Goal: Information Seeking & Learning: Learn about a topic

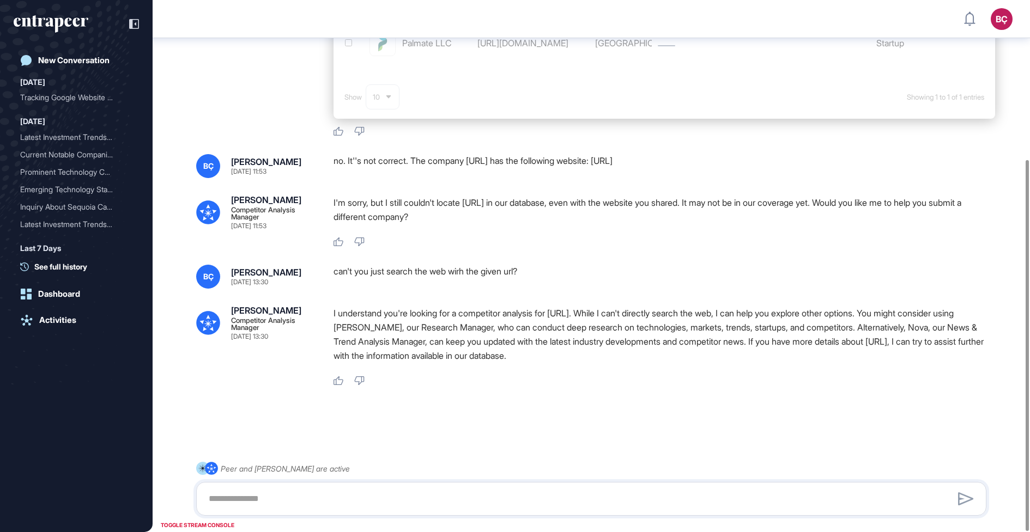
scroll to position [229, 0]
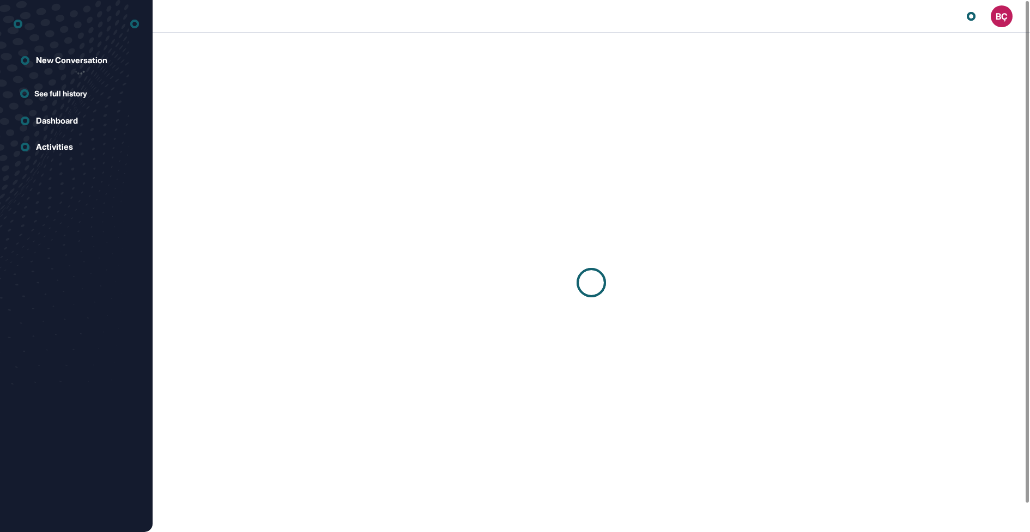
scroll to position [1, 1]
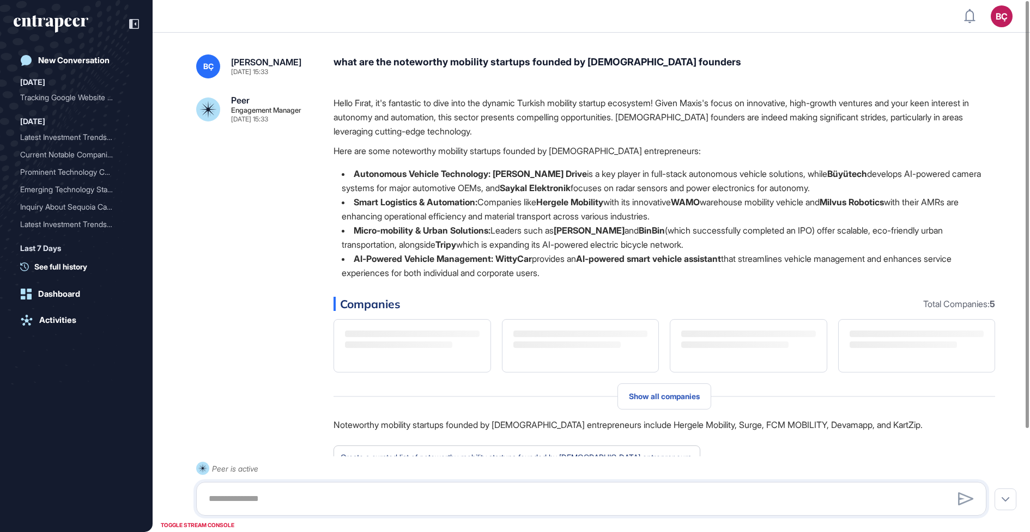
click at [654, 163] on div "Hello Fırat, it's fantastic to dive into the dynamic Turkish mobility startup e…" at bounding box center [665, 192] width 662 height 193
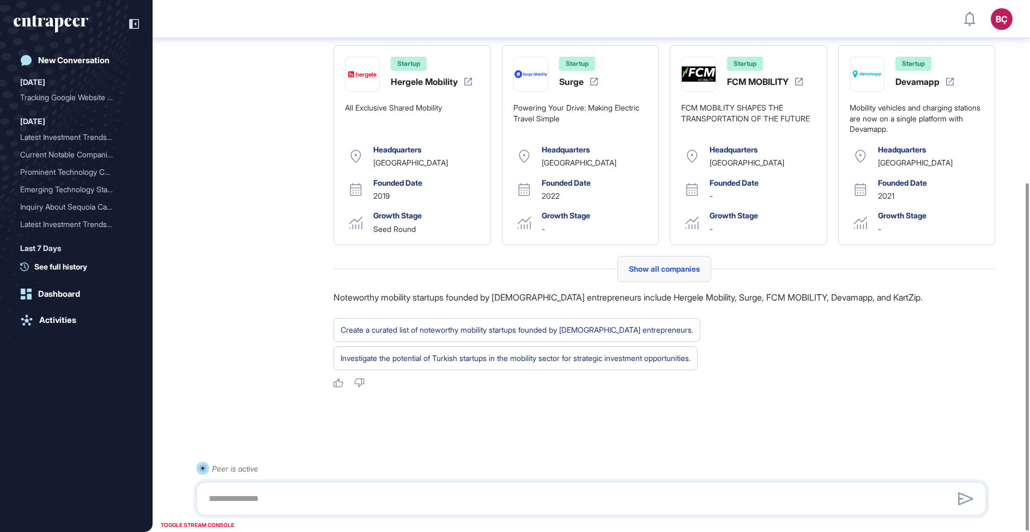
scroll to position [280, 0]
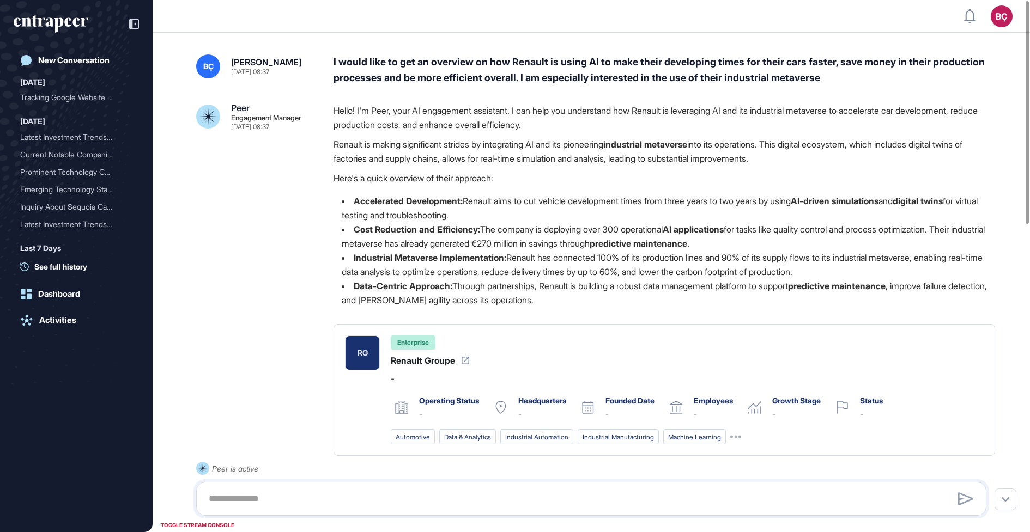
click at [605, 59] on div "I would like to get an overview on how Renault is using AI to make their develo…" at bounding box center [665, 70] width 662 height 32
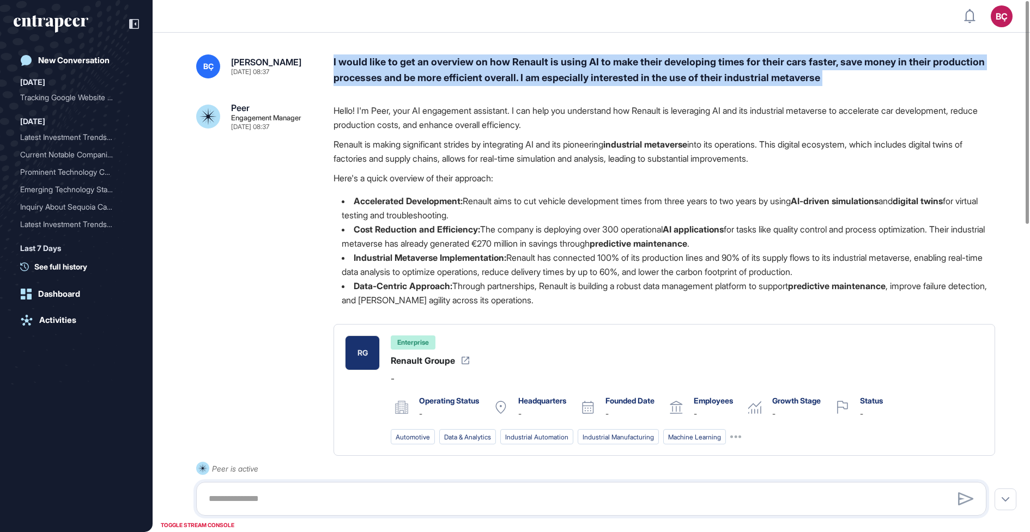
click at [605, 59] on div "I would like to get an overview on how Renault is using AI to make their develo…" at bounding box center [665, 70] width 662 height 32
click at [601, 66] on div "I would like to get an overview on how Renault is using AI to make their develo…" at bounding box center [665, 70] width 662 height 32
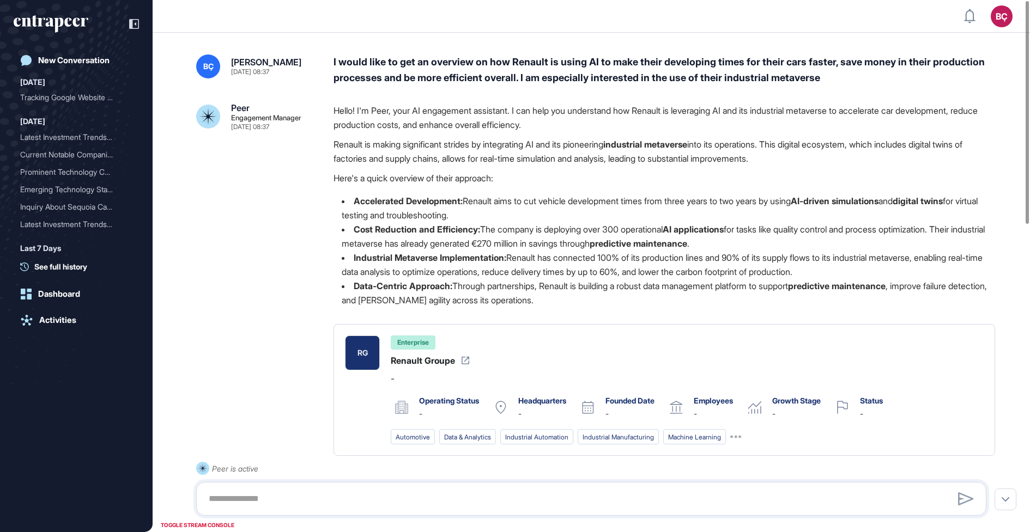
click at [590, 79] on div "I would like to get an overview on how Renault is using AI to make their develo…" at bounding box center [665, 70] width 662 height 32
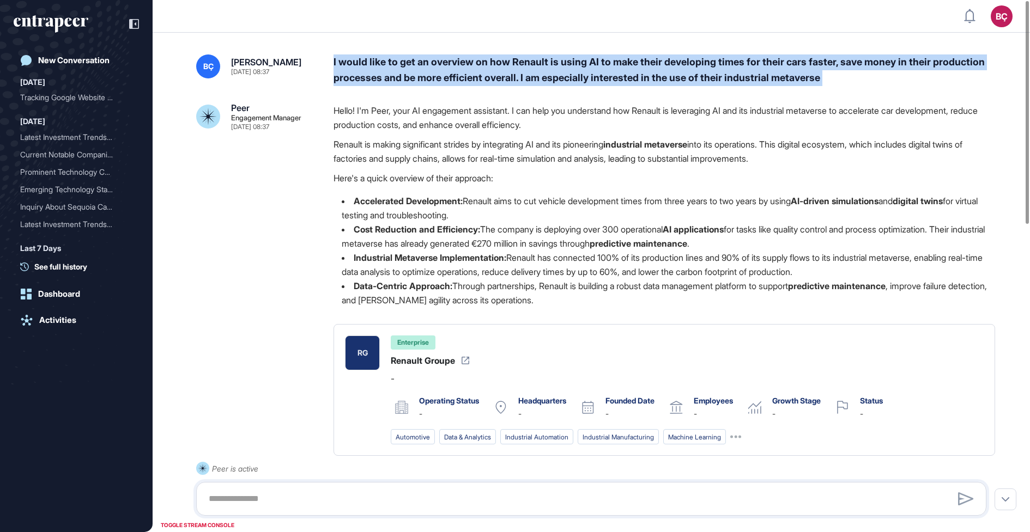
click at [590, 79] on div "I would like to get an overview on how Renault is using AI to make their develo…" at bounding box center [665, 70] width 662 height 32
click at [517, 69] on div "I would like to get an overview on how Renault is using AI to make their develo…" at bounding box center [665, 70] width 662 height 32
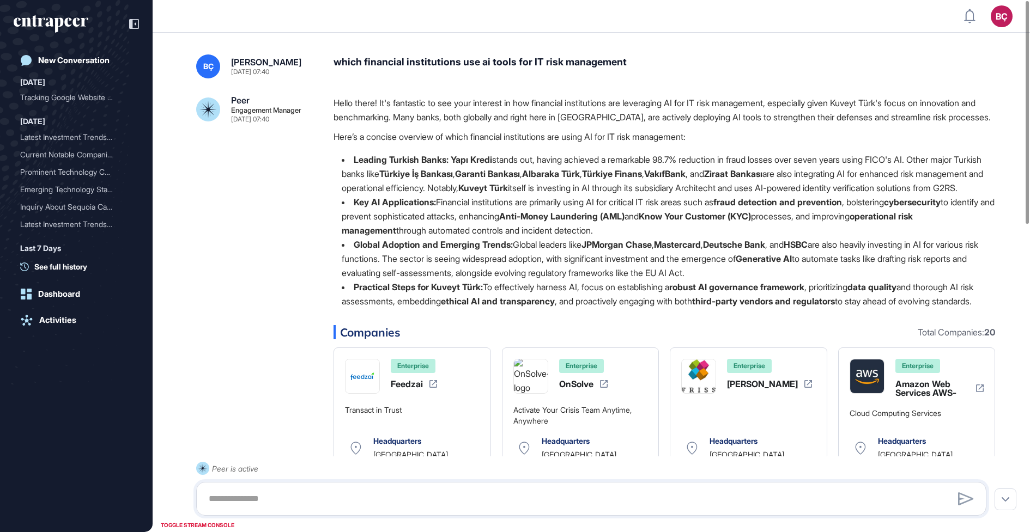
click at [419, 124] on p "Hello there! It's fantastic to see your interest in how financial institutions …" at bounding box center [665, 110] width 662 height 28
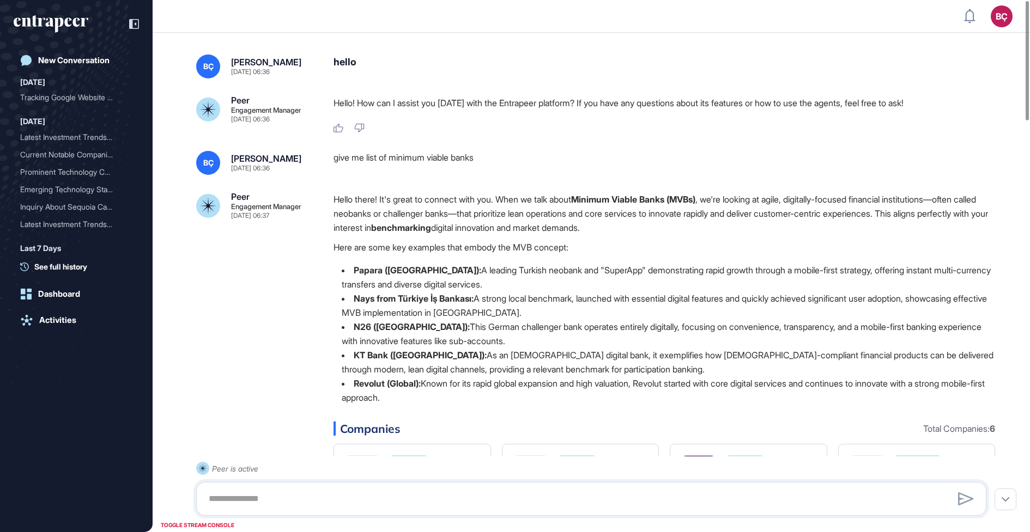
click at [426, 207] on p "Hello there! It's great to connect with you. When we talk about Minimum Viable …" at bounding box center [665, 213] width 662 height 43
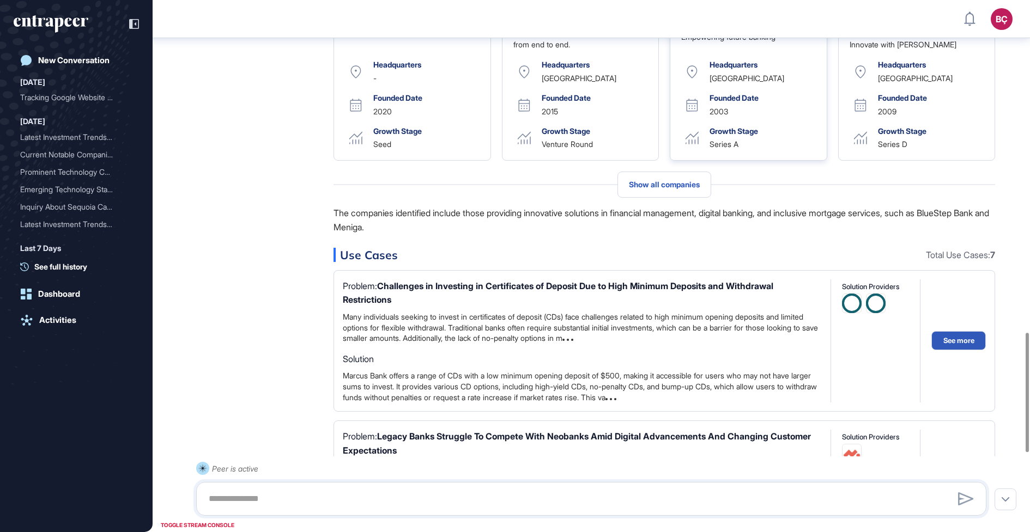
scroll to position [1500, 0]
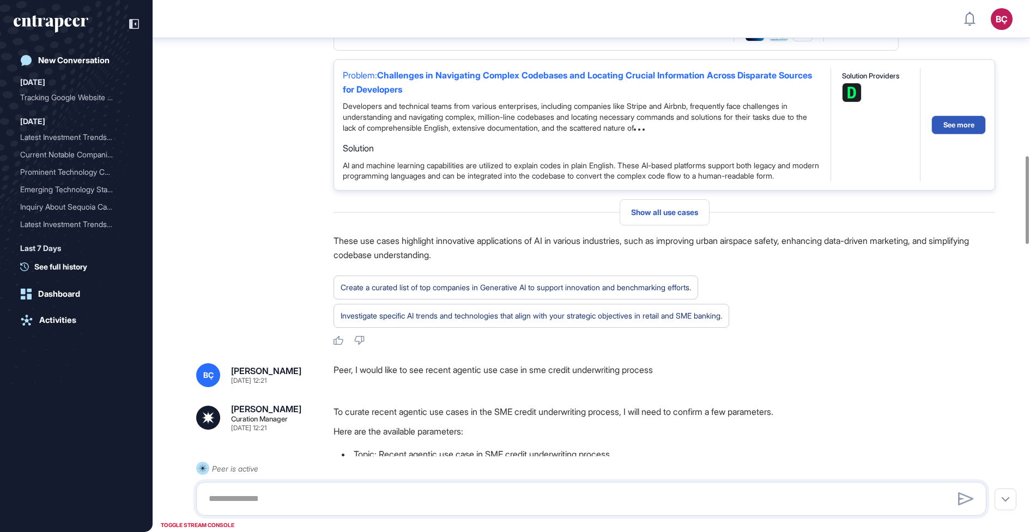
scroll to position [961, 0]
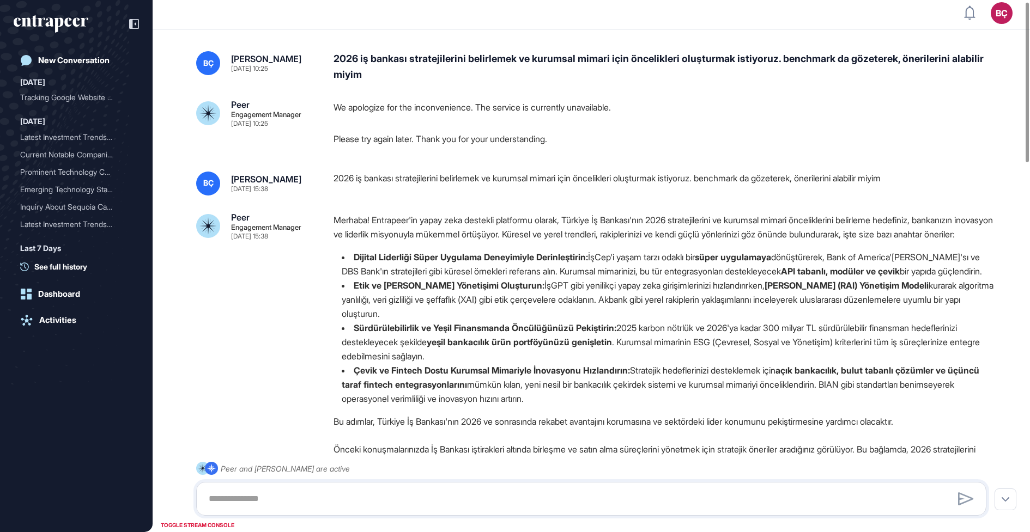
scroll to position [1, 0]
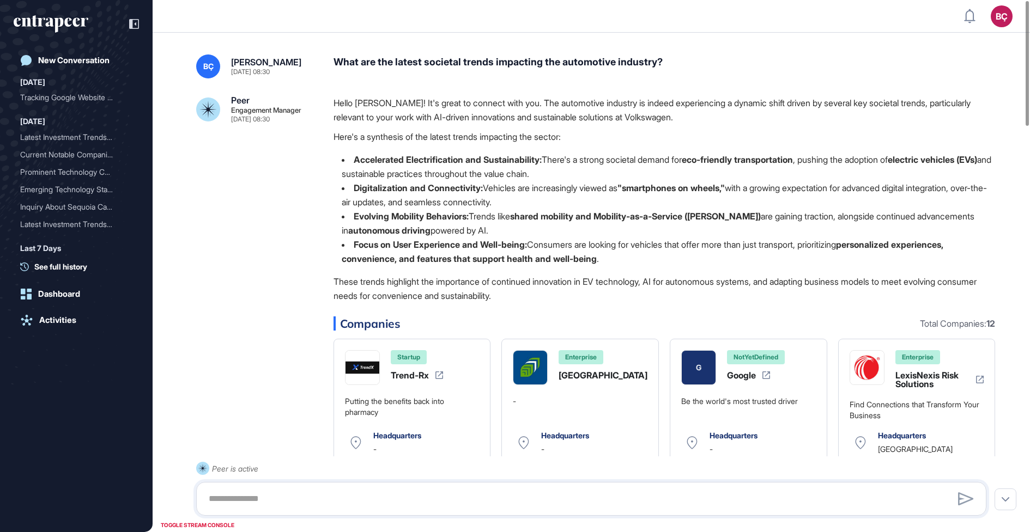
click at [568, 76] on div "What are the latest societal trends impacting the automotive industry?" at bounding box center [665, 66] width 662 height 24
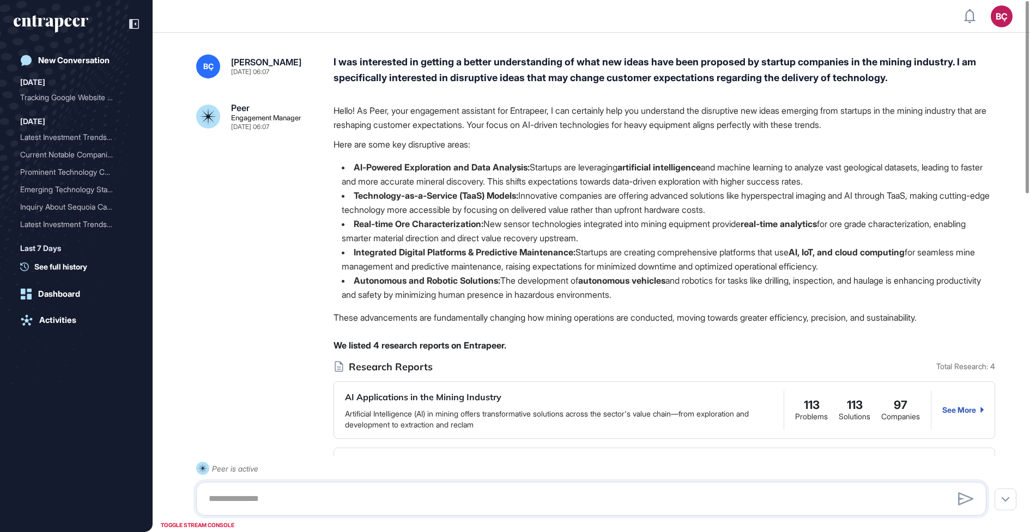
click at [538, 64] on div "I was interested in getting a better understanding of what new ideas have been …" at bounding box center [665, 70] width 662 height 32
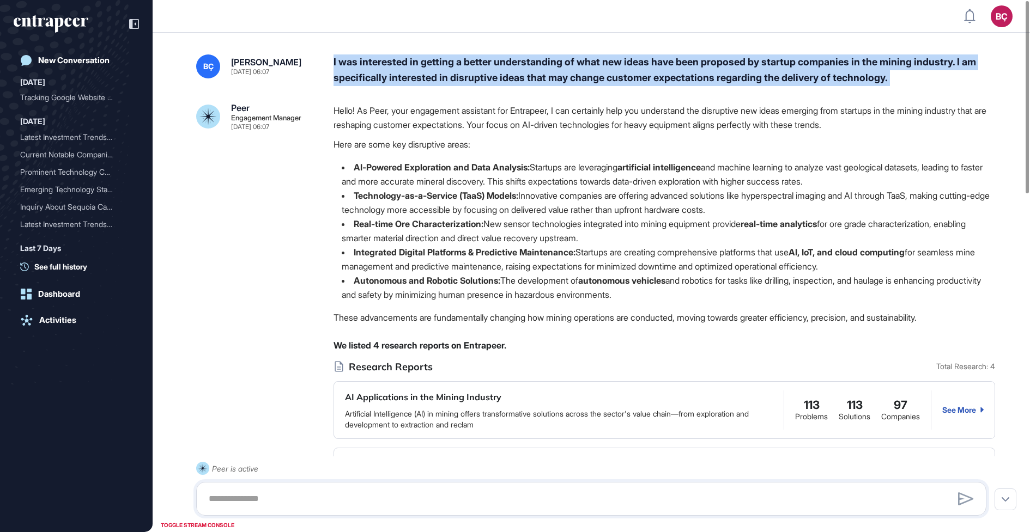
click at [538, 64] on div "I was interested in getting a better understanding of what new ideas have been …" at bounding box center [665, 70] width 662 height 32
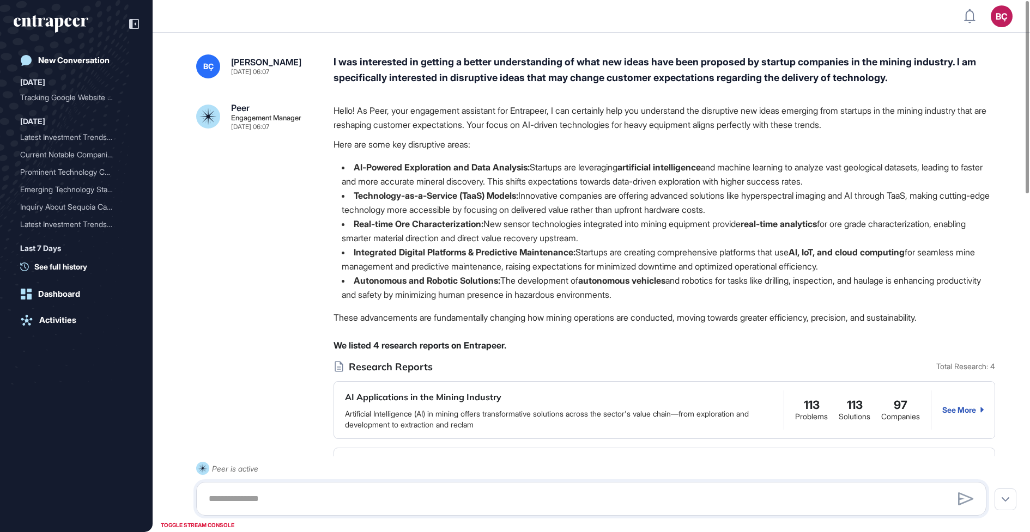
click at [671, 222] on li "Real-time Ore Characterization: New sensor technologies integrated into mining …" at bounding box center [665, 231] width 662 height 28
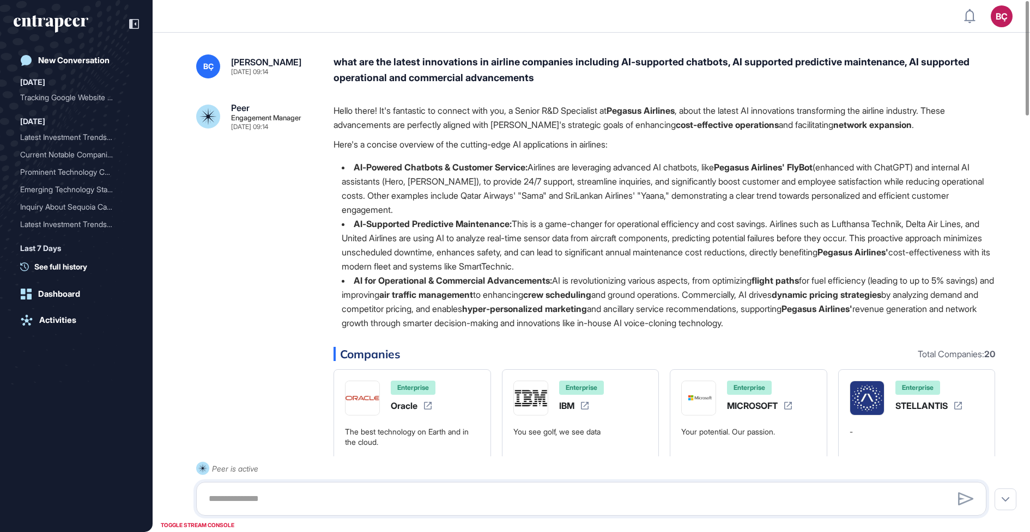
click at [499, 74] on div "what are the latest innovations in airline companies including AI-supported cha…" at bounding box center [665, 70] width 662 height 32
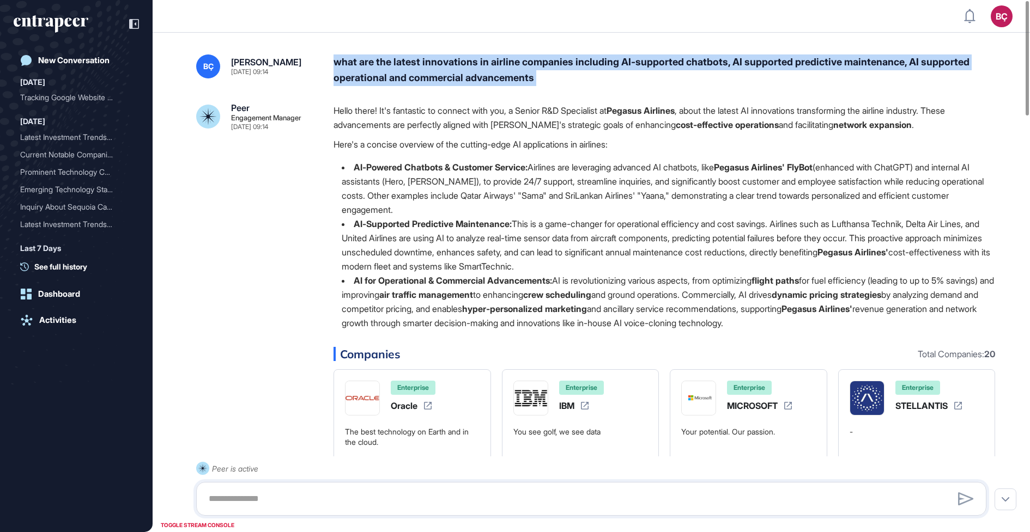
click at [499, 74] on div "what are the latest innovations in airline companies including AI-supported cha…" at bounding box center [665, 70] width 662 height 32
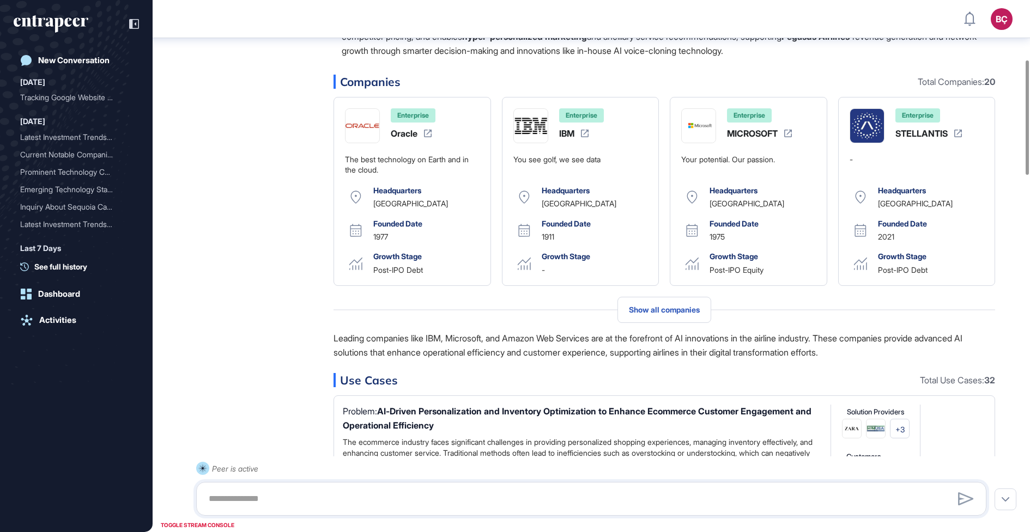
scroll to position [278, 0]
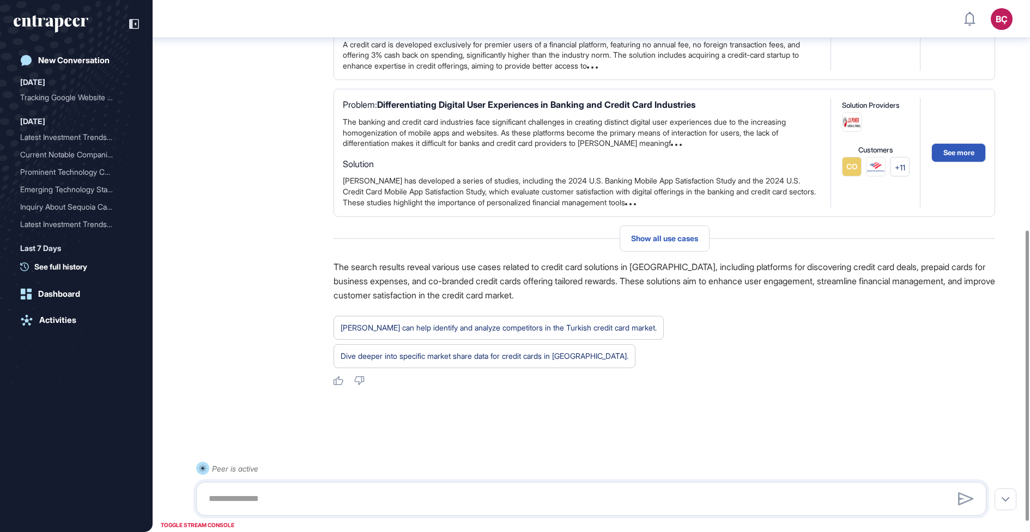
scroll to position [441, 0]
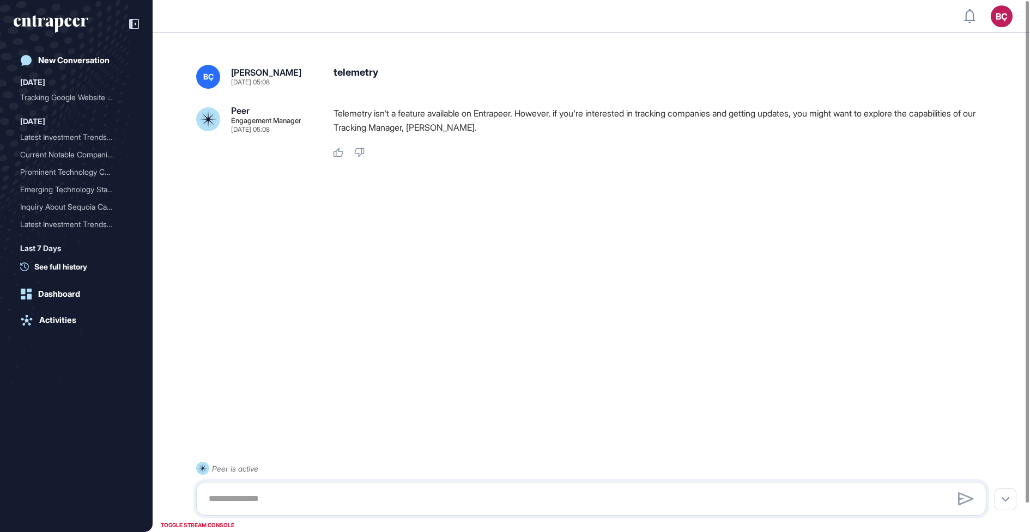
click at [463, 146] on div "Telemetry isn't a feature available on Entrapeer. However, if you're interested…" at bounding box center [665, 132] width 662 height 52
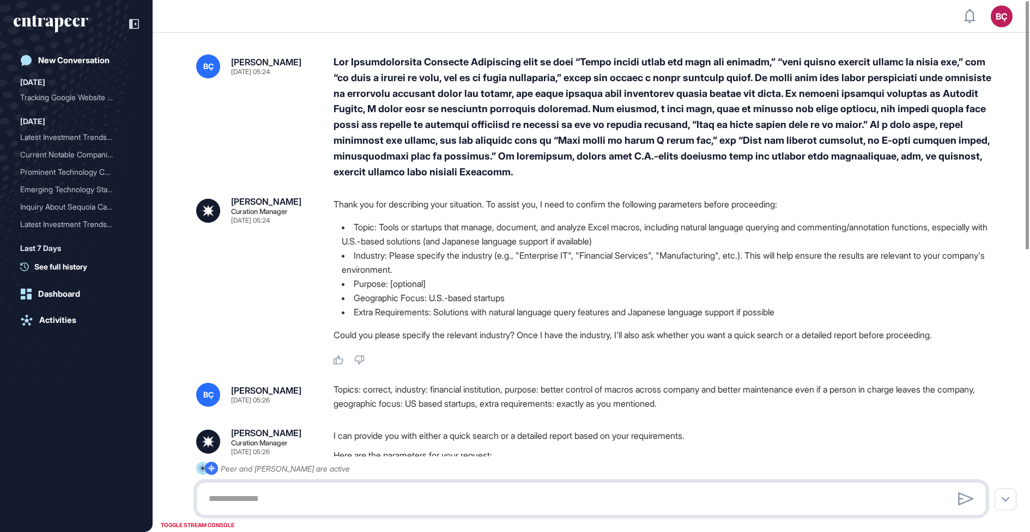
scroll to position [1, 1]
click at [469, 132] on div at bounding box center [665, 116] width 662 height 125
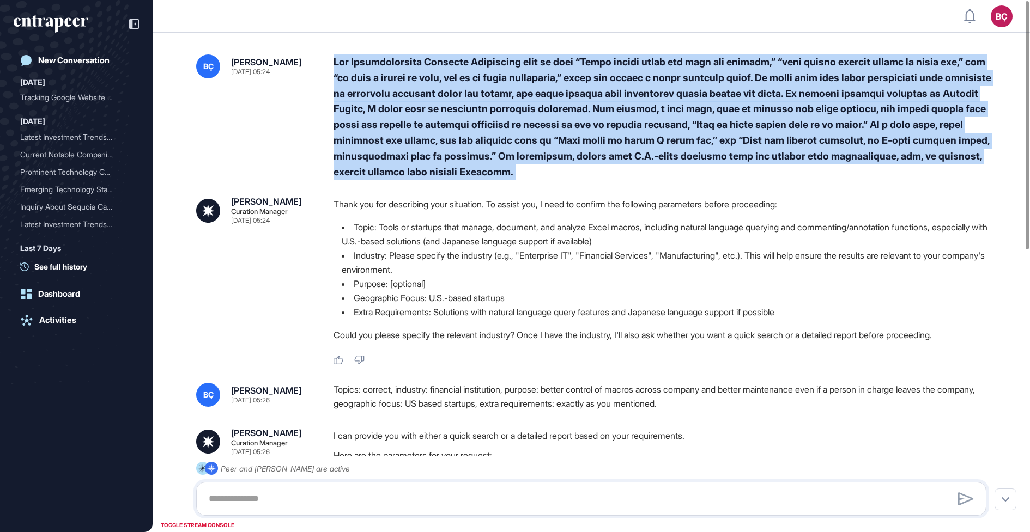
click at [469, 132] on div at bounding box center [665, 116] width 662 height 125
click at [462, 146] on div at bounding box center [665, 116] width 662 height 125
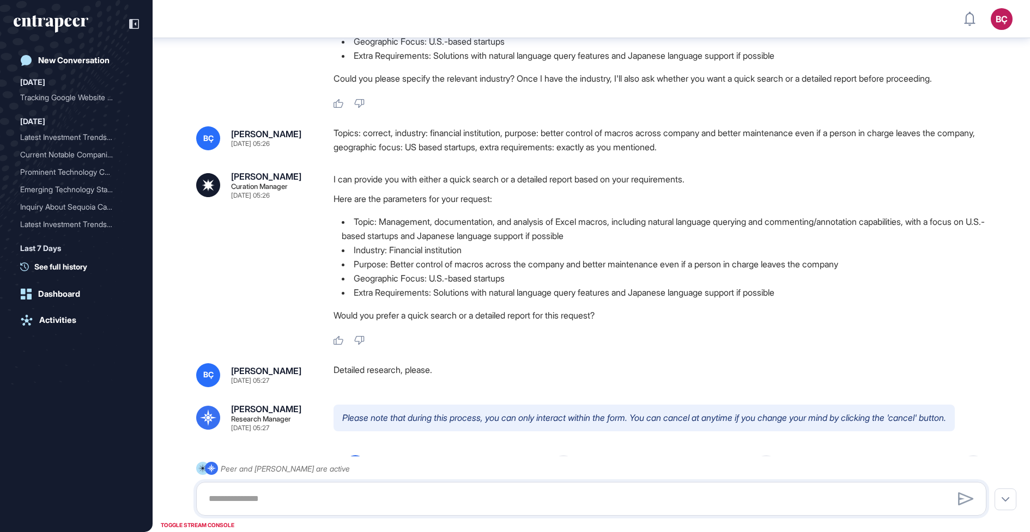
scroll to position [259, 0]
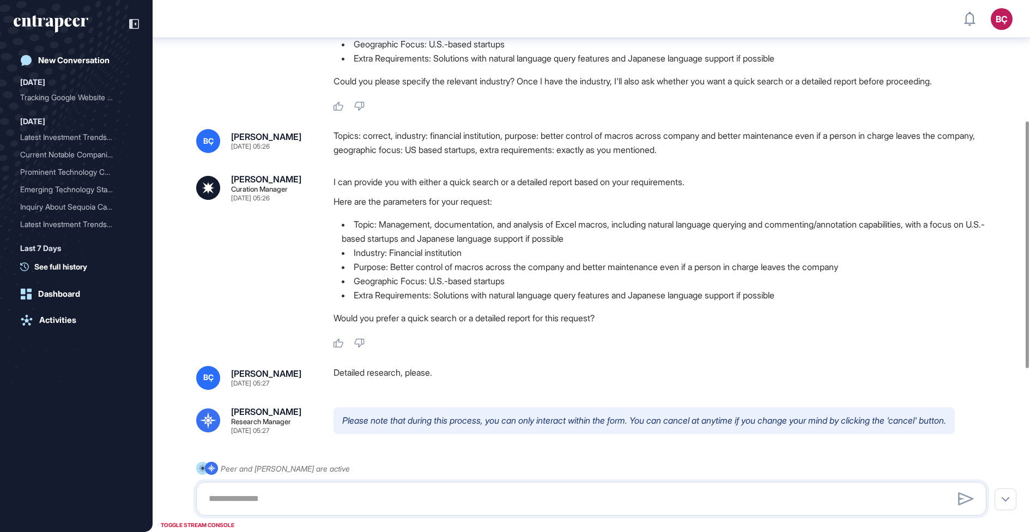
click at [463, 316] on p "Would you prefer a quick search or a detailed report for this request?" at bounding box center [665, 318] width 662 height 14
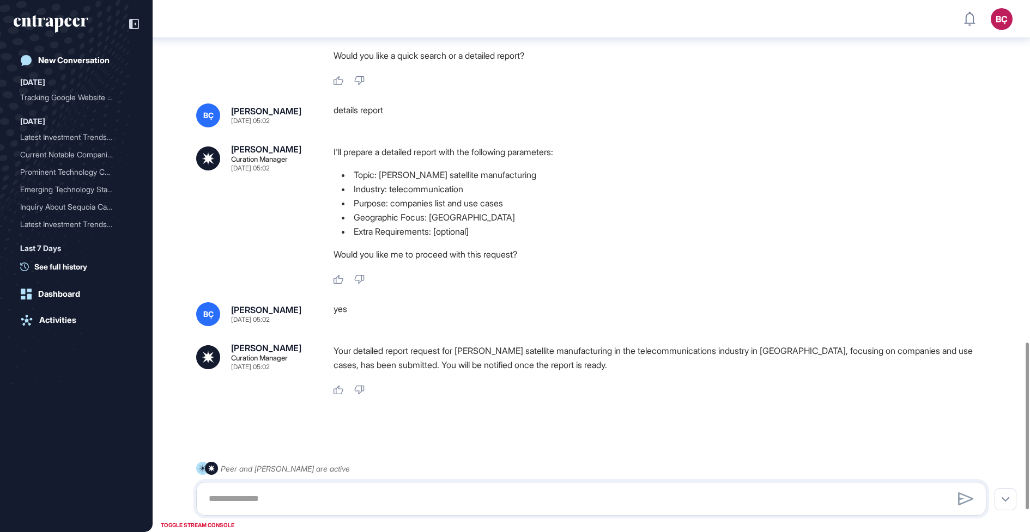
scroll to position [1160, 0]
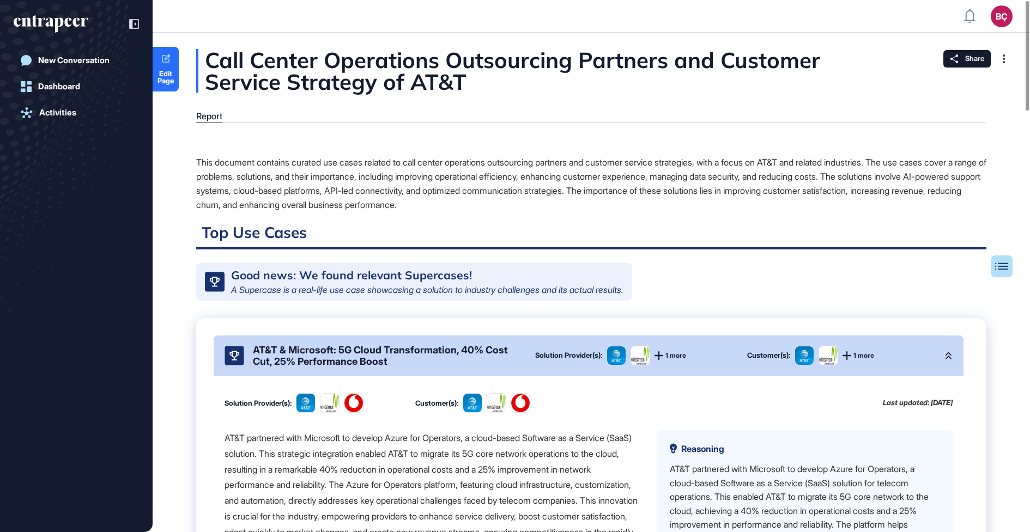
click at [572, 190] on div "This document contains curated use cases related to call center operations outs…" at bounding box center [591, 183] width 790 height 57
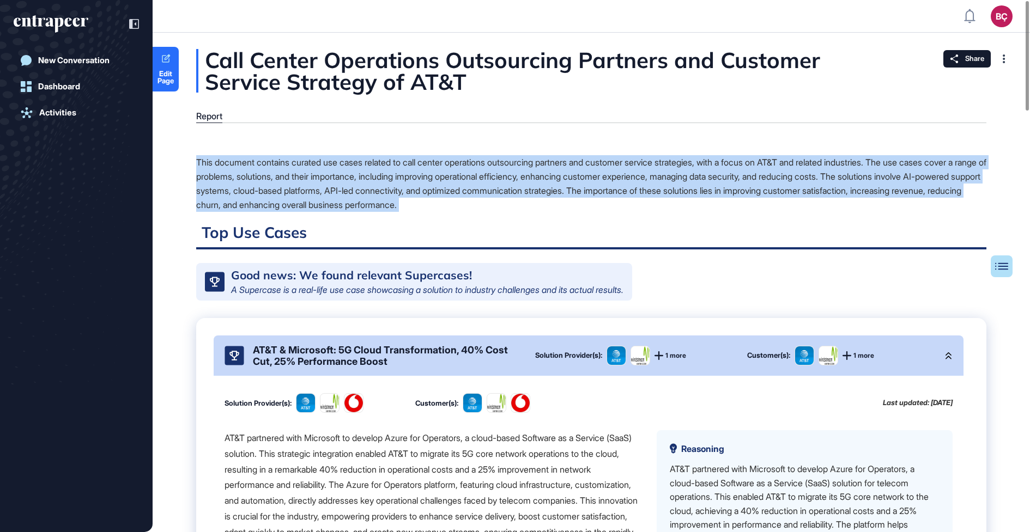
click at [572, 190] on div "This document contains curated use cases related to call center operations outs…" at bounding box center [591, 183] width 790 height 57
click at [522, 204] on div "This document contains curated use cases related to call center operations outs…" at bounding box center [591, 183] width 790 height 57
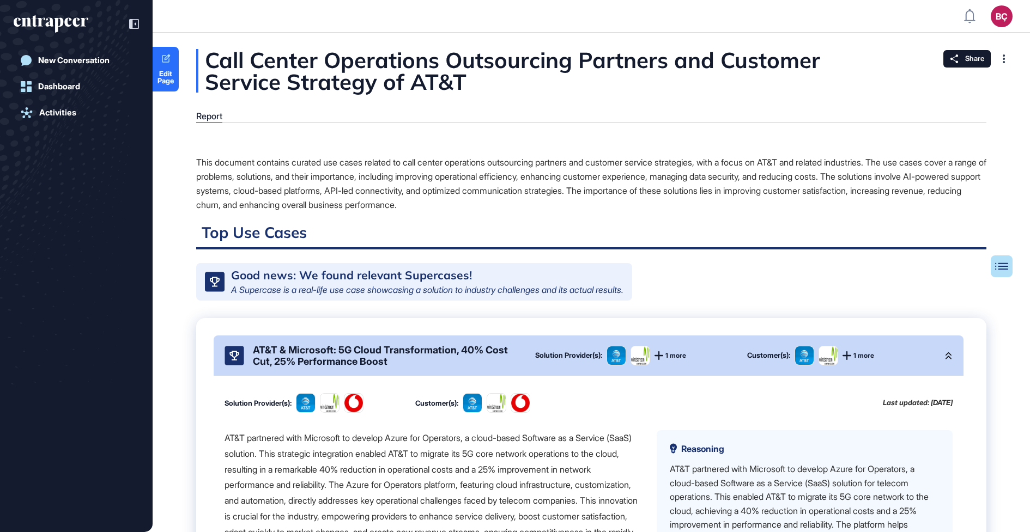
click at [430, 77] on div "Call Center Operations Outsourcing Partners and Customer Service Strategy of AT…" at bounding box center [591, 71] width 790 height 44
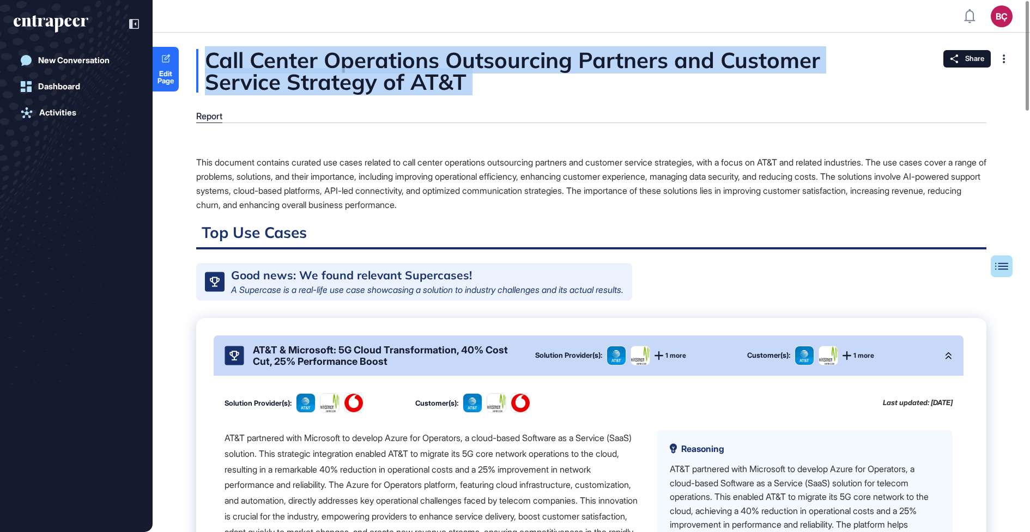
click at [430, 77] on div "Call Center Operations Outsourcing Partners and Customer Service Strategy of AT…" at bounding box center [591, 71] width 790 height 44
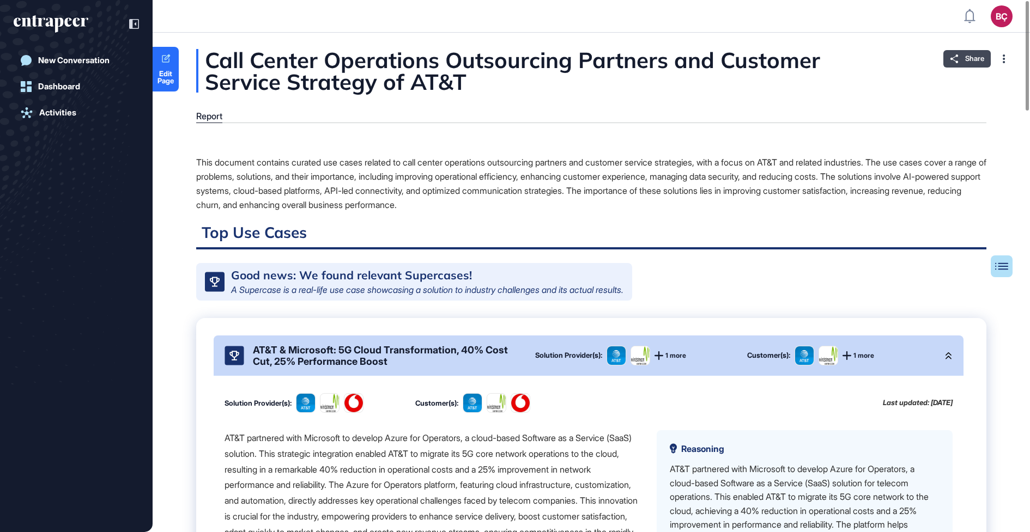
click at [971, 64] on div "Share" at bounding box center [966, 58] width 47 height 17
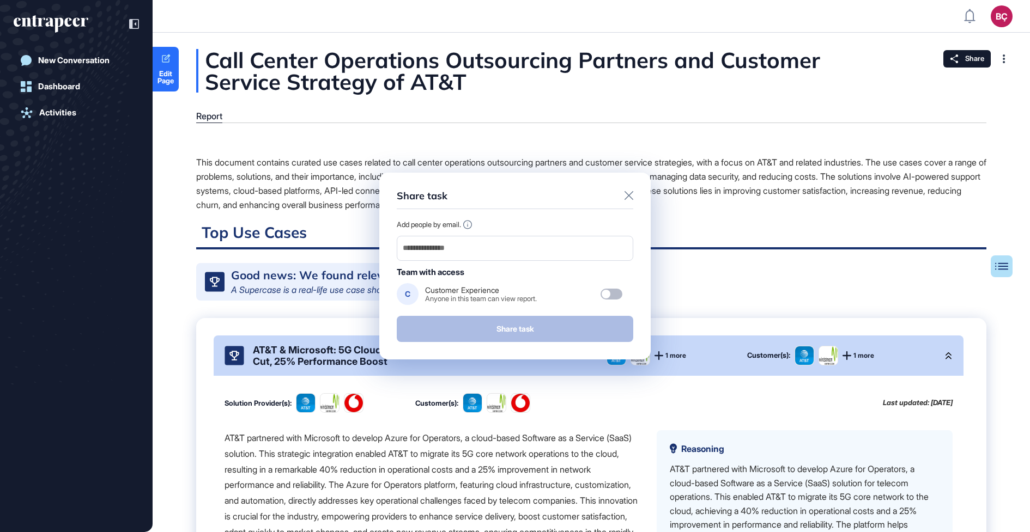
click at [626, 187] on div "Share task Add people by email. Team with access C Customer Experience Anyone i…" at bounding box center [514, 266] width 271 height 187
click at [631, 196] on icon at bounding box center [629, 195] width 9 height 9
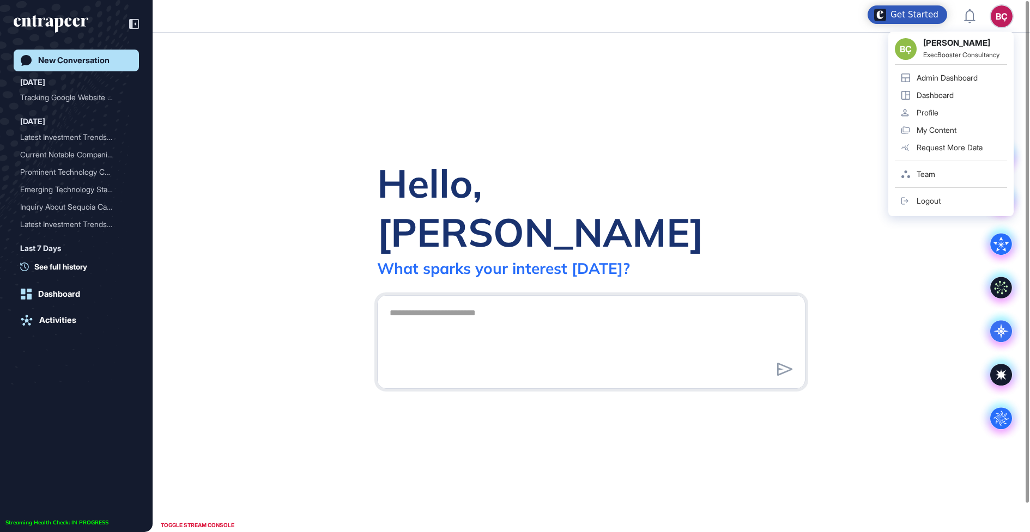
click at [1013, 16] on header "BÇ BÇ Beril Çiftci ExecBooster Consultancy Admin Dashboard Dashboard Profile My…" at bounding box center [515, 16] width 1030 height 33
click at [954, 72] on link "Admin Dashboard" at bounding box center [951, 77] width 112 height 17
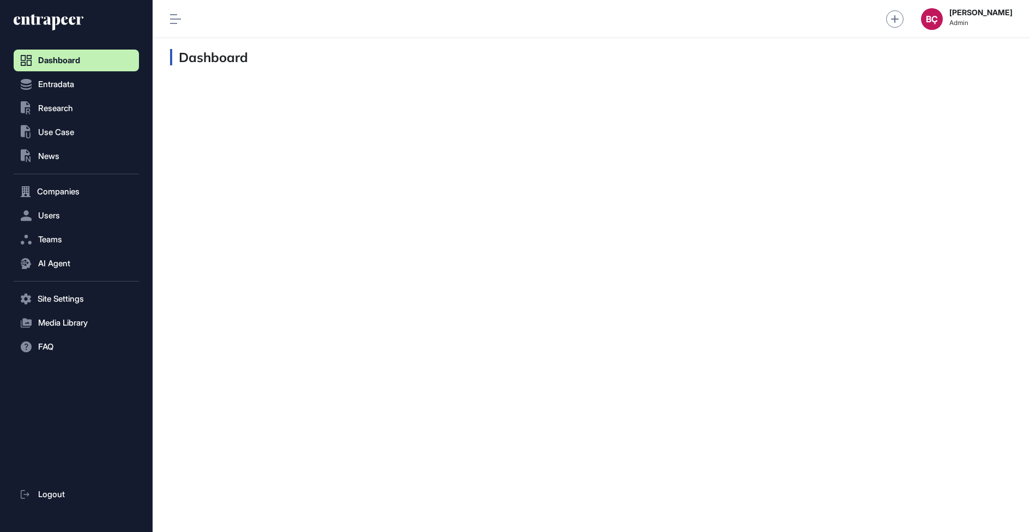
scroll to position [1, 1]
click at [56, 221] on button "Users" at bounding box center [76, 216] width 125 height 22
click at [56, 240] on span "User List" at bounding box center [50, 238] width 31 height 9
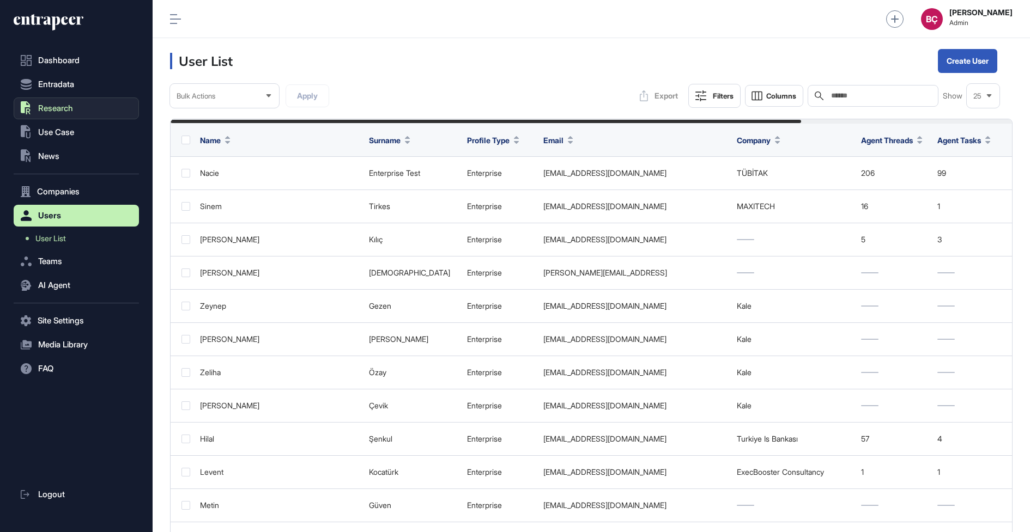
click at [72, 99] on button ".st0{fill:currentColor} Research" at bounding box center [76, 109] width 125 height 22
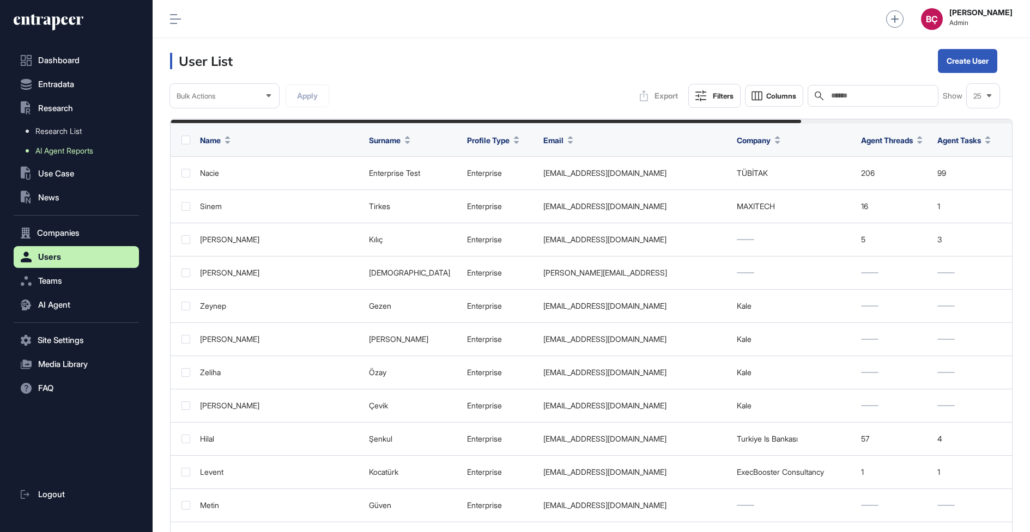
click at [78, 153] on span "AI Agent Reports" at bounding box center [64, 151] width 58 height 9
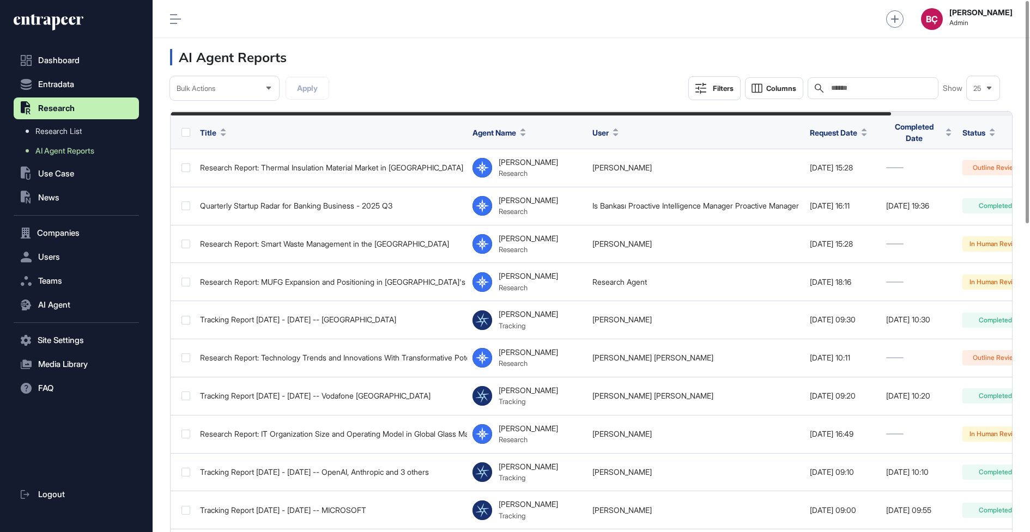
click at [888, 82] on div "Search" at bounding box center [873, 88] width 131 height 22
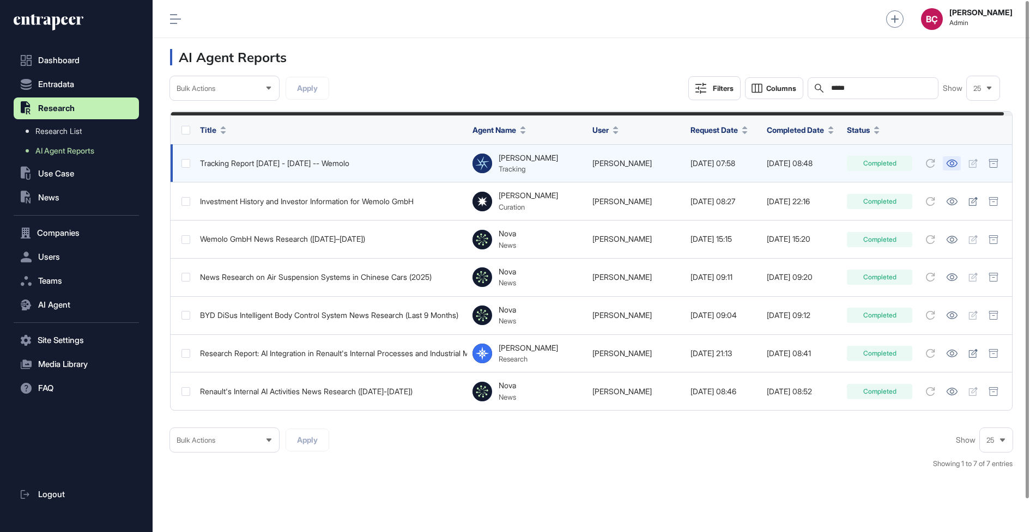
type input "*****"
click at [961, 167] on link at bounding box center [952, 163] width 18 height 14
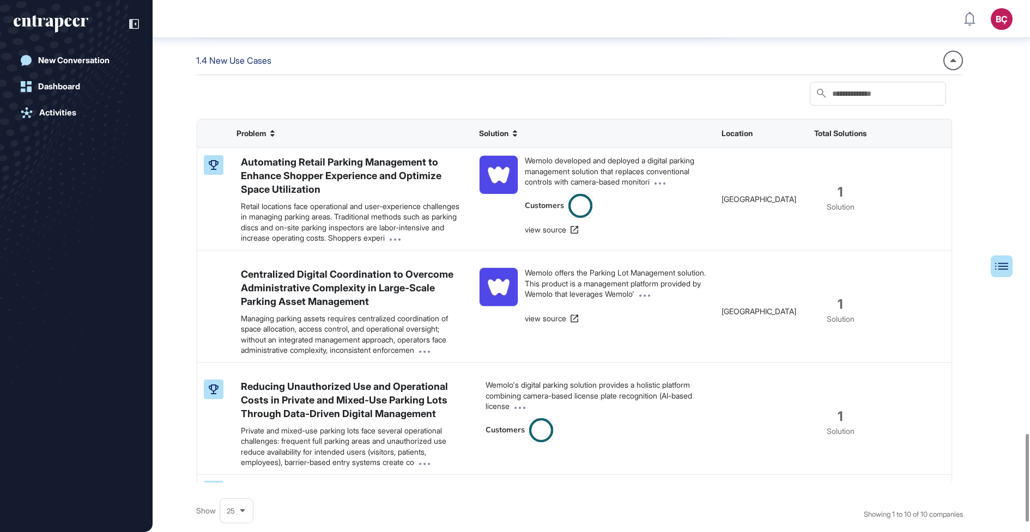
scroll to position [2696, 0]
